Goal: Information Seeking & Learning: Understand process/instructions

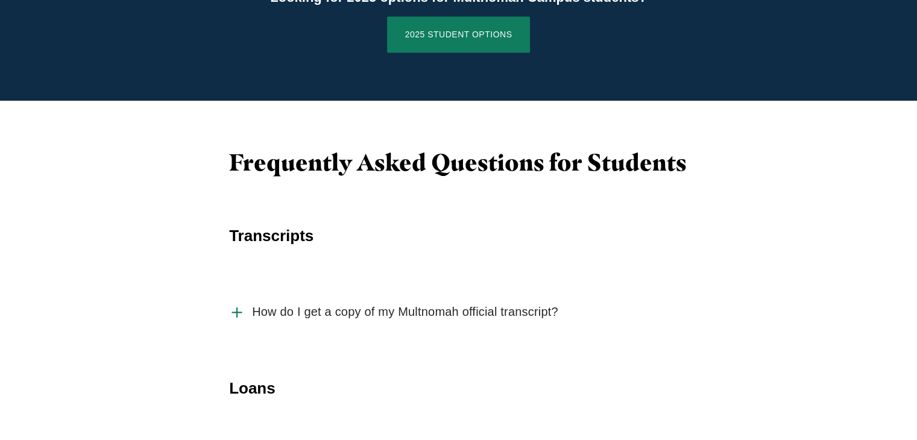
scroll to position [1718, 0]
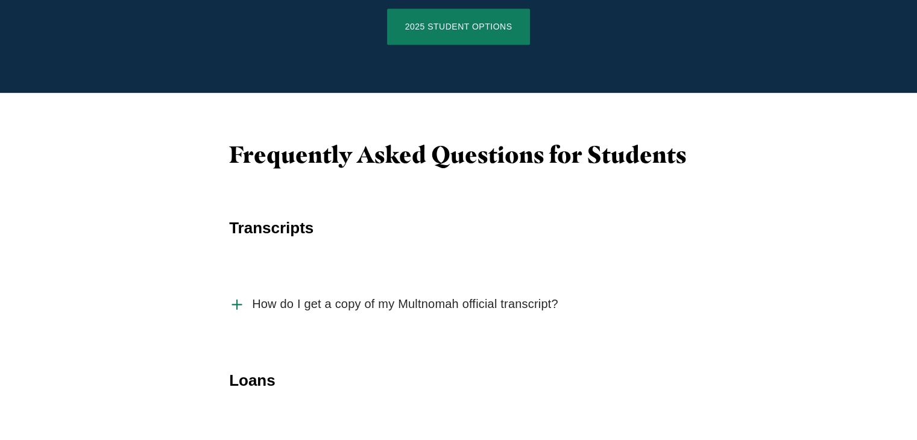
click at [455, 297] on span "How do I get a copy of my Multnomah official transcript?" at bounding box center [405, 304] width 306 height 15
click at [0, 0] on input "How do I get a copy of my Multnomah official transcript?" at bounding box center [0, 0] width 0 height 0
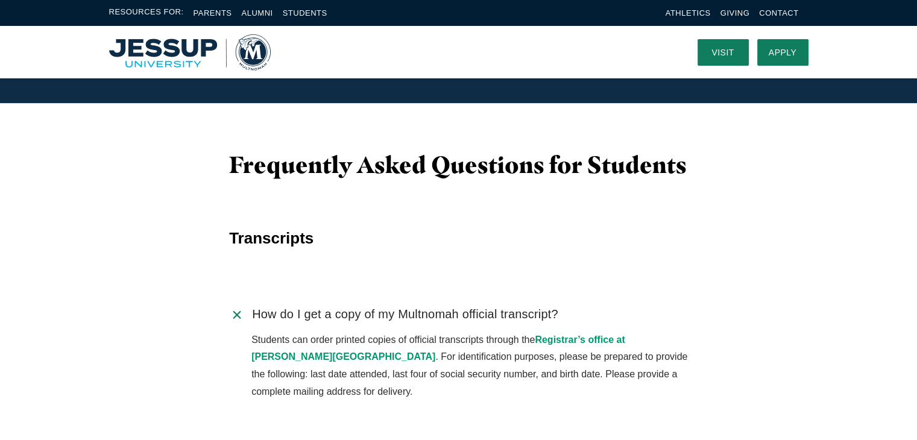
scroll to position [1712, 0]
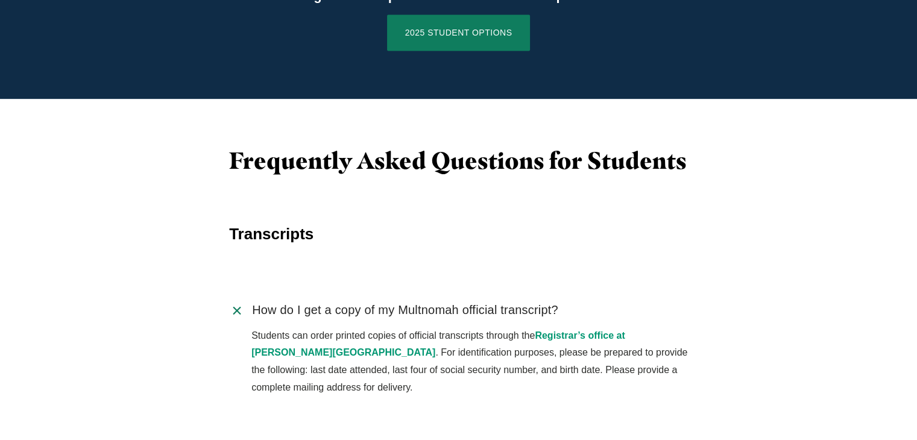
click at [625, 330] on link "Registrar’s office at [PERSON_NAME][GEOGRAPHIC_DATA]" at bounding box center [438, 344] width 374 height 28
